Goal: Task Accomplishment & Management: Complete application form

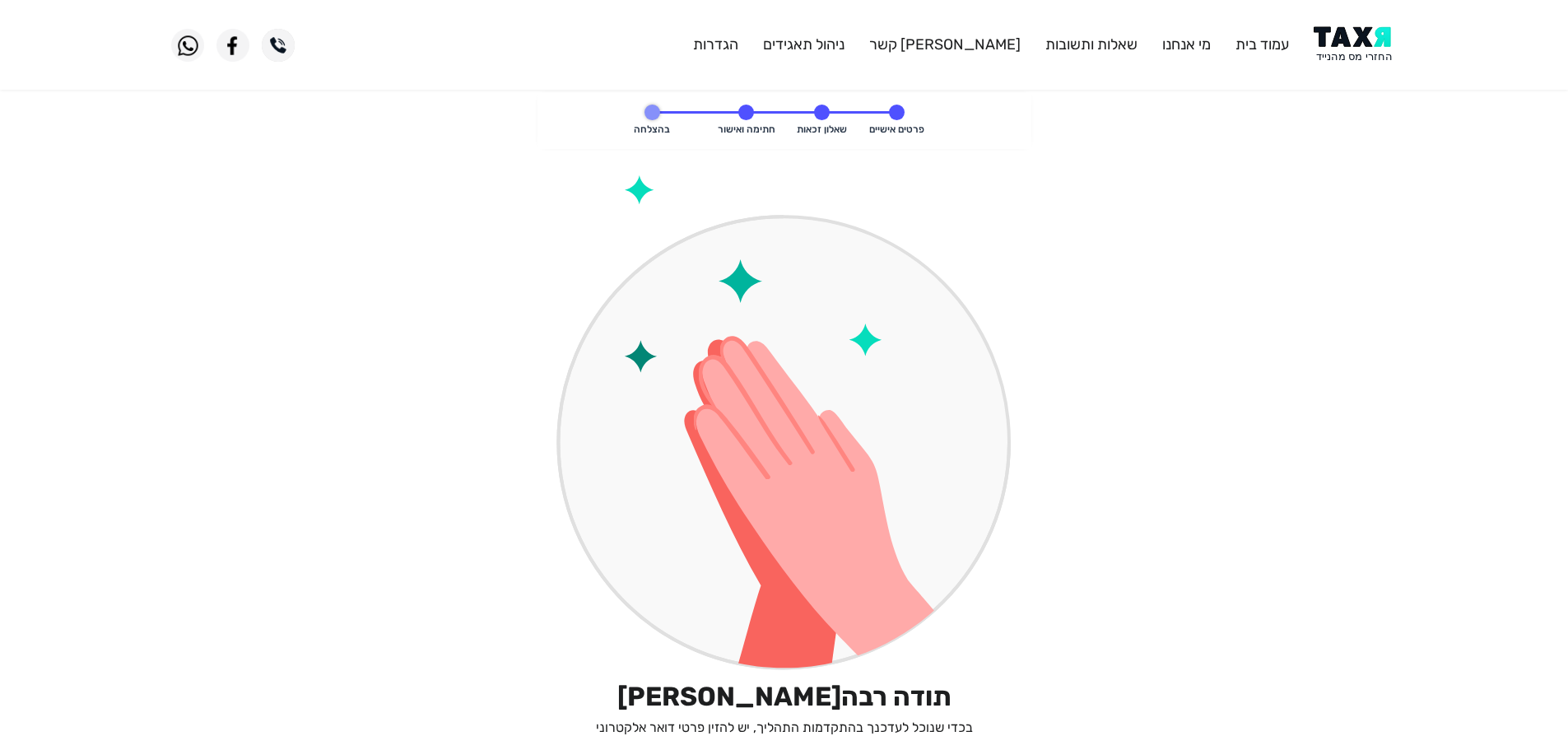
click at [958, 196] on img at bounding box center [784, 423] width 456 height 497
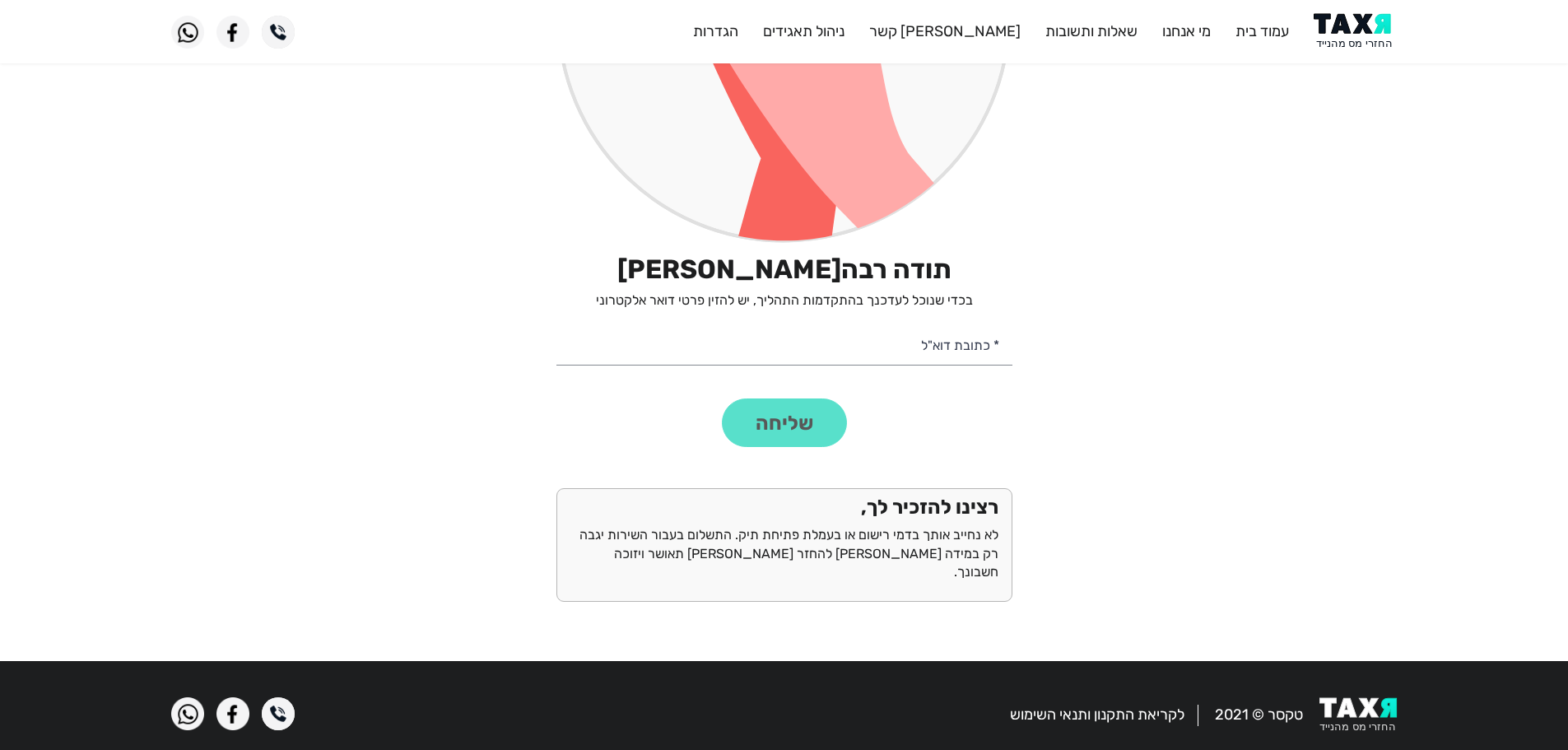
scroll to position [429, 0]
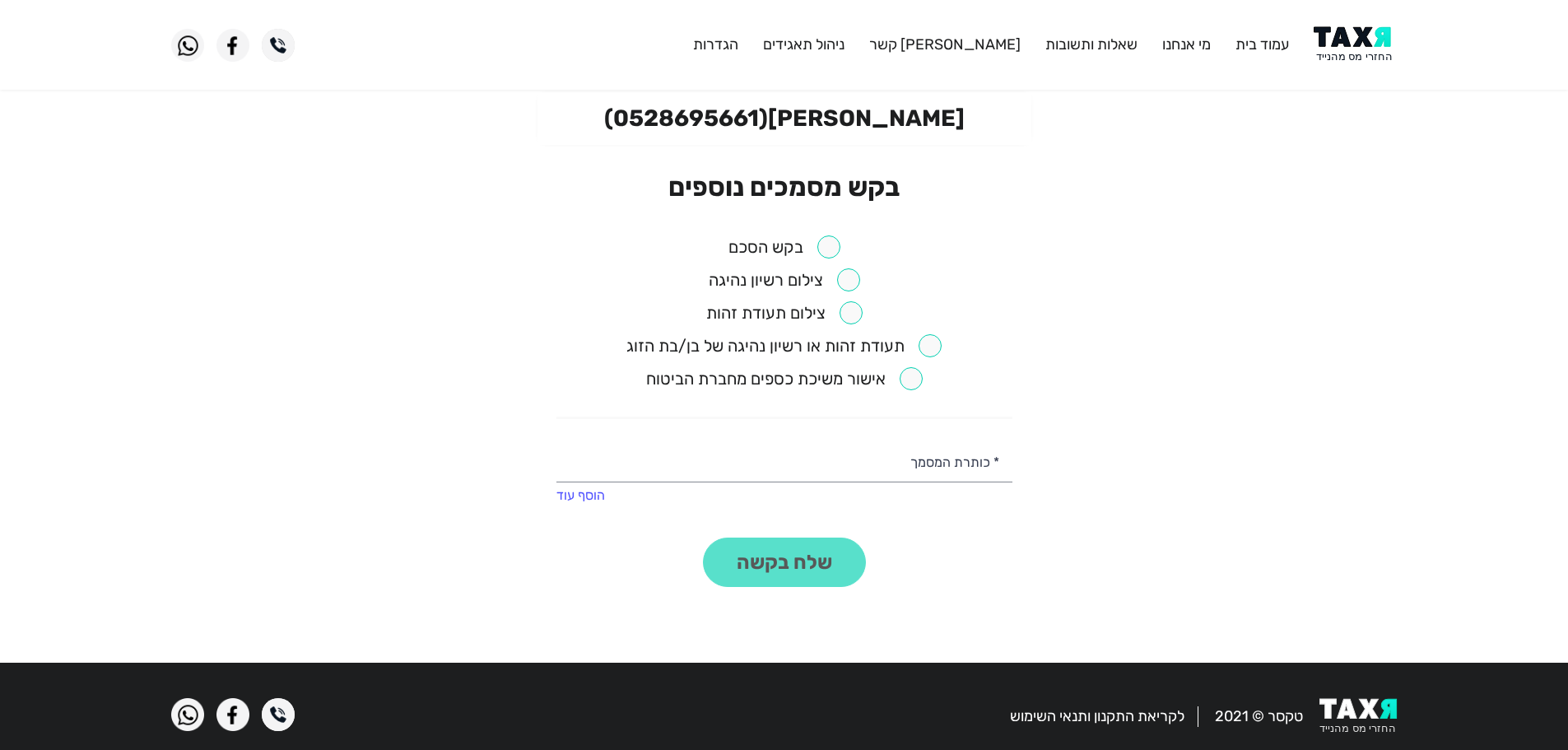
click at [832, 244] on input "checkbox" at bounding box center [784, 247] width 112 height 23
click at [806, 574] on button "שלח בקשה" at bounding box center [784, 562] width 163 height 49
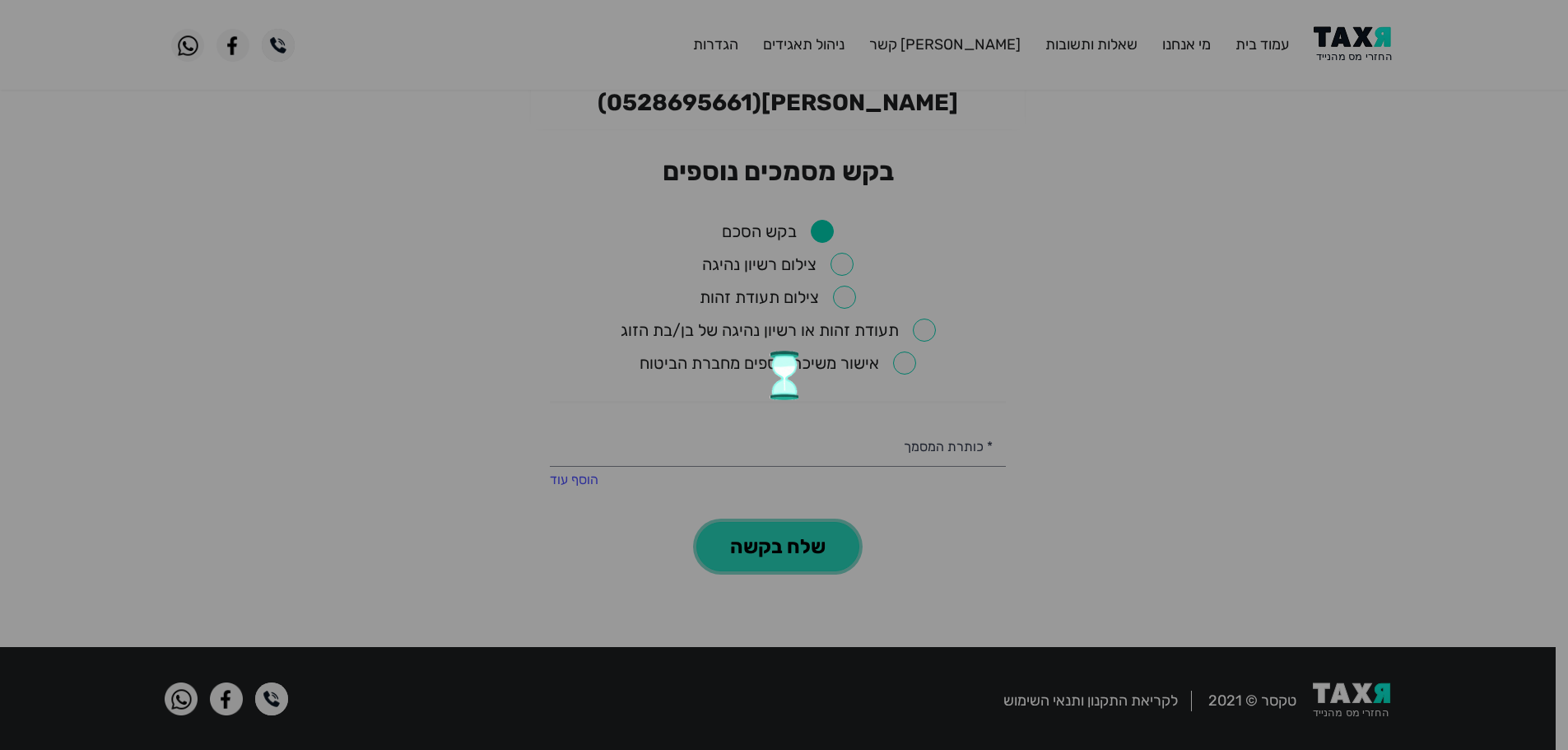
scroll to position [21, 0]
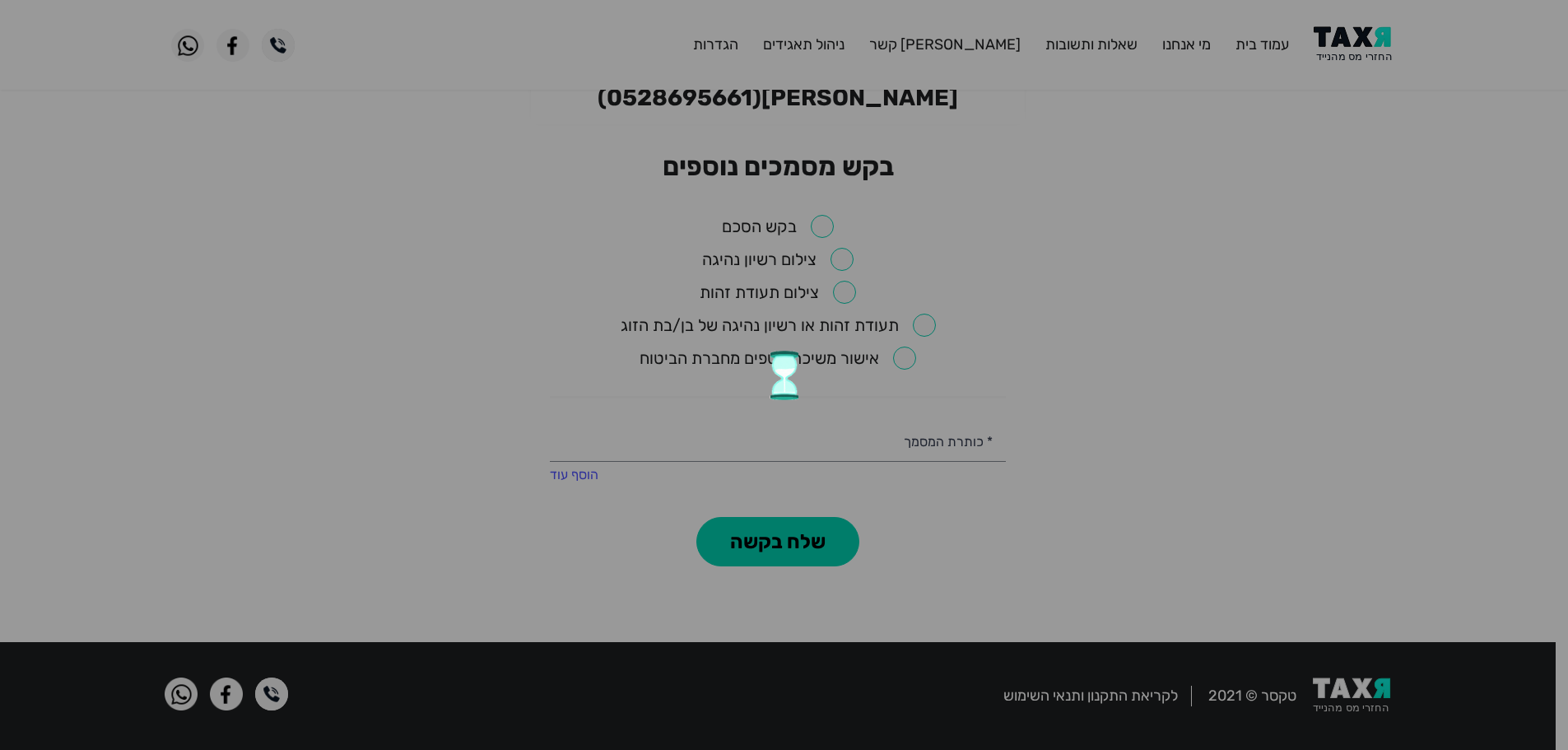
checkbox input "false"
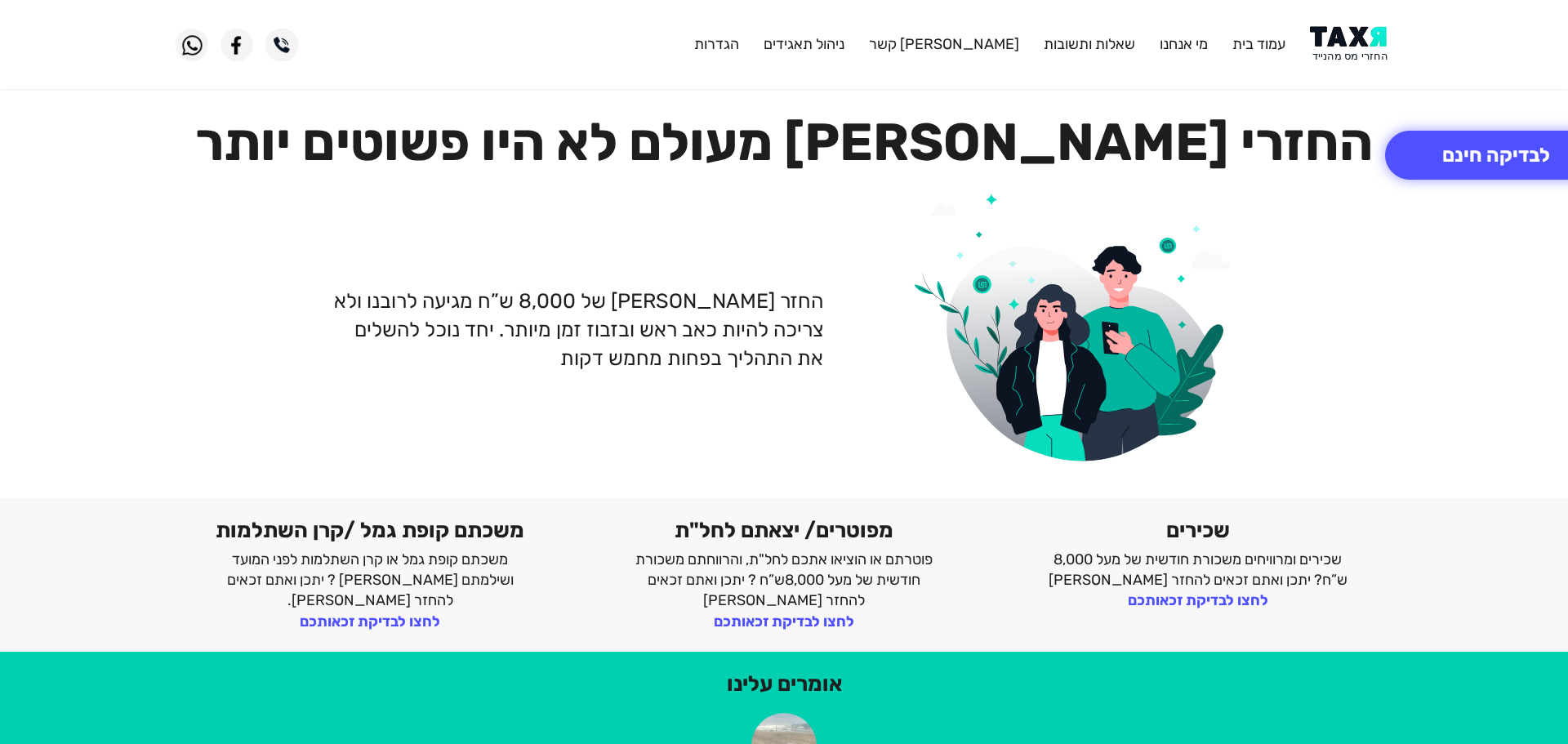
click at [1349, 40] on img at bounding box center [1351, 44] width 82 height 36
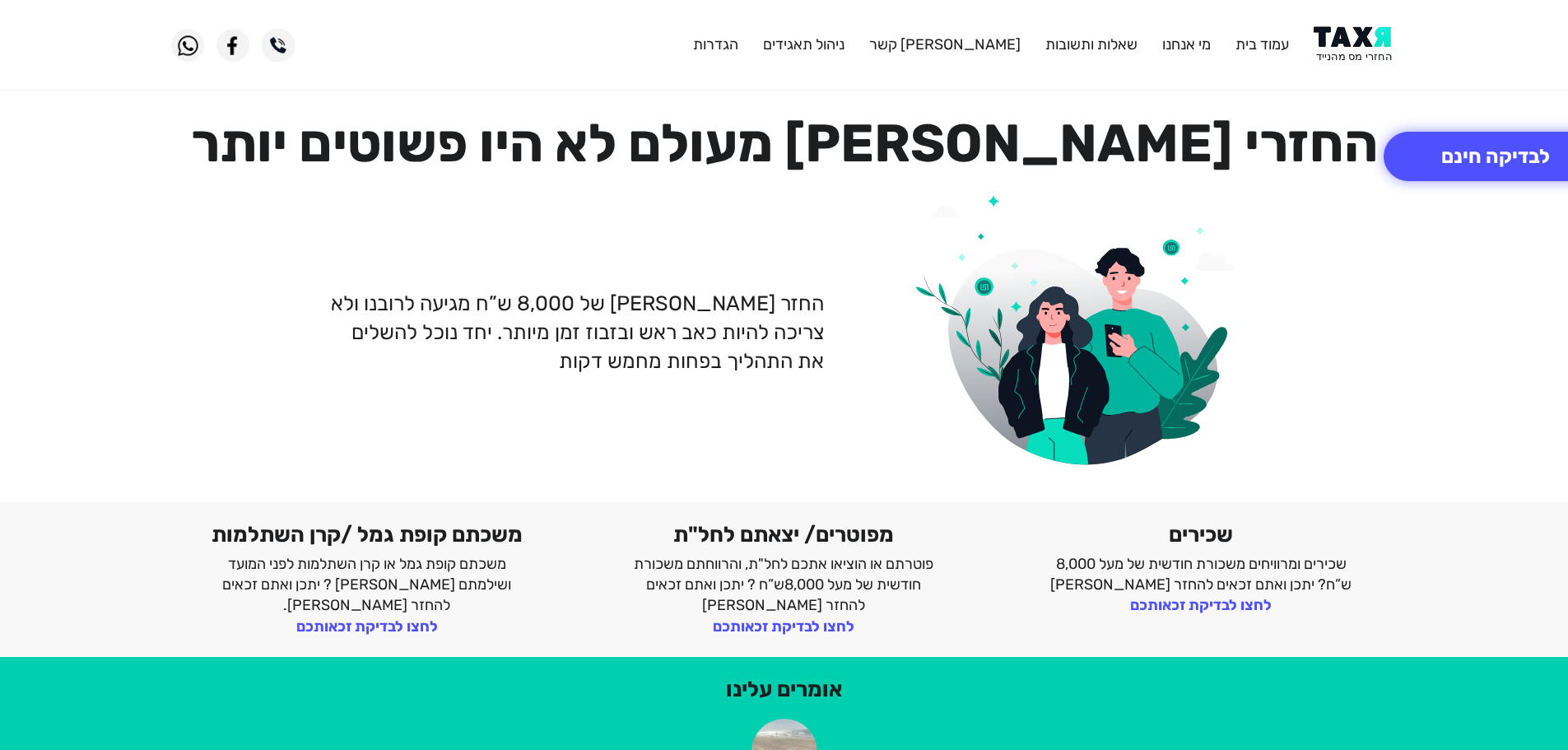
click at [1344, 21] on header "עמוד בית מי אנחנו שאלות ותשובות [PERSON_NAME] קשר ניהול תאגידים הגדרות" at bounding box center [784, 44] width 1568 height 90
drag, startPoint x: 1352, startPoint y: 32, endPoint x: 1340, endPoint y: 2, distance: 32.3
click at [1350, 30] on img at bounding box center [1355, 44] width 83 height 37
